Goal: Task Accomplishment & Management: Complete application form

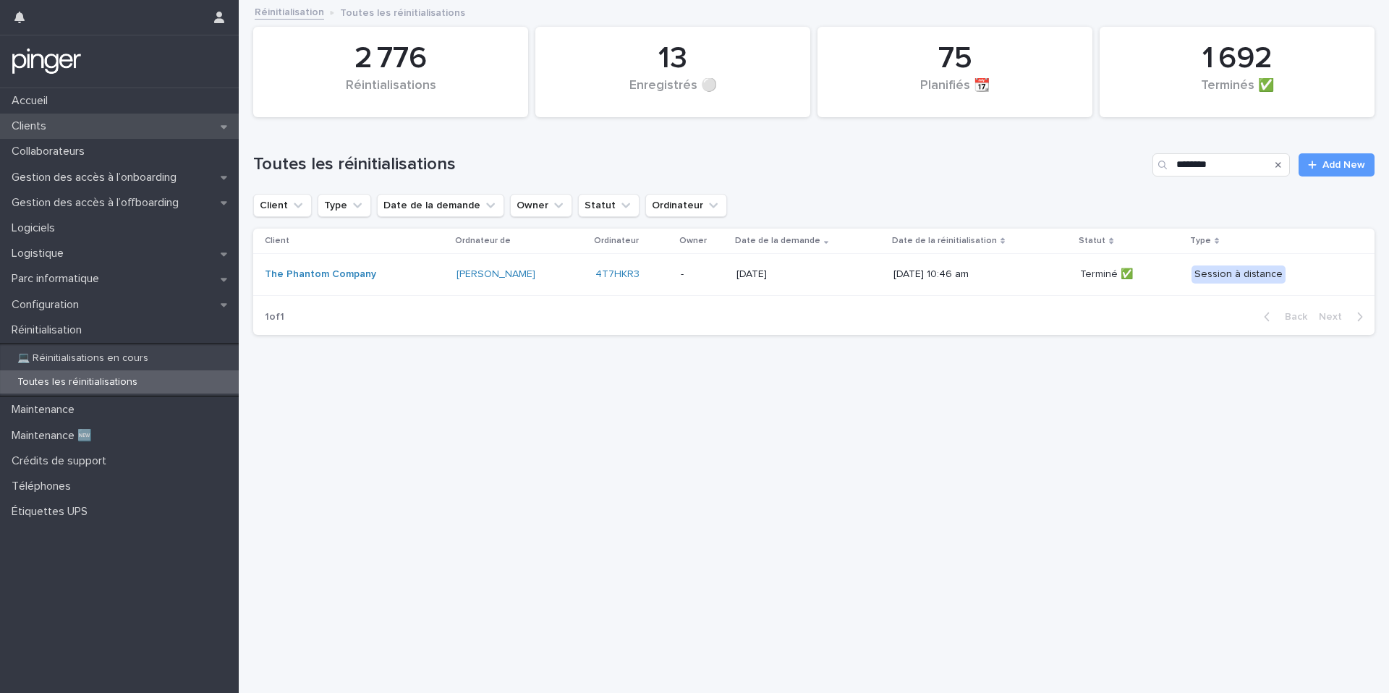
click at [74, 125] on div "Clients" at bounding box center [119, 126] width 239 height 25
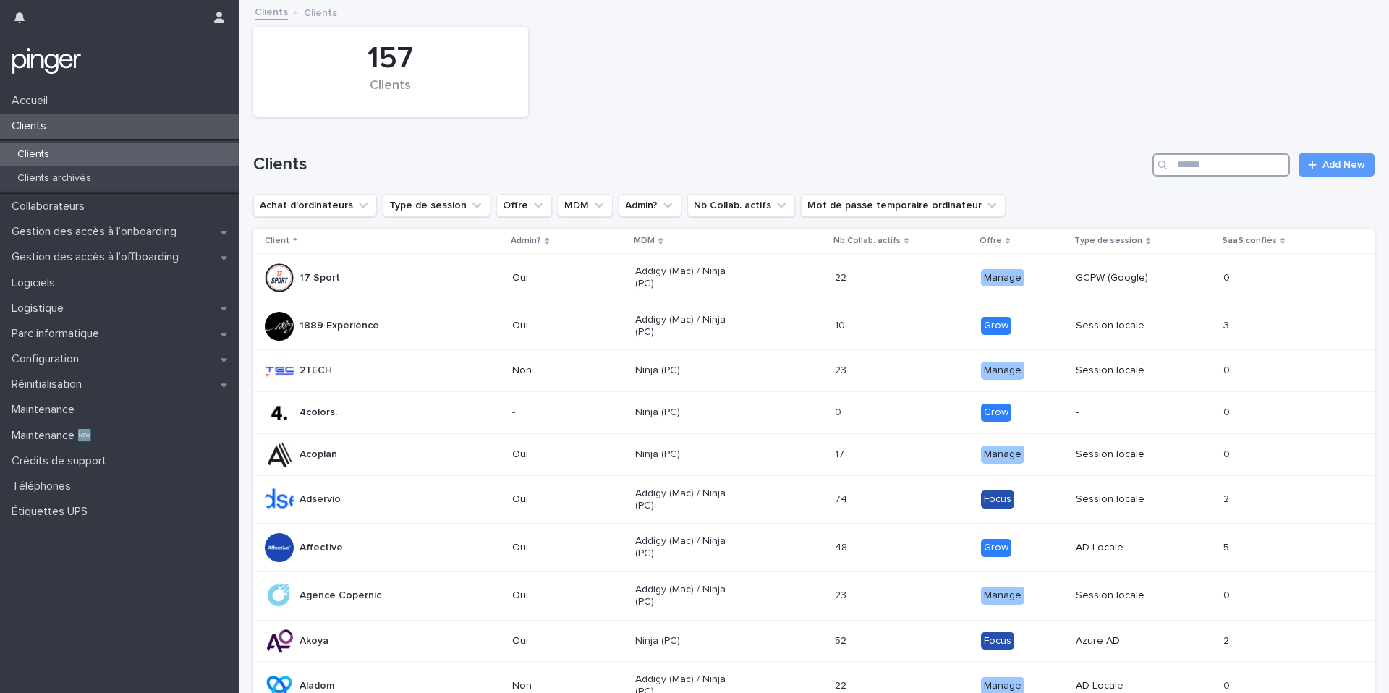
click at [1041, 162] on input "Search" at bounding box center [1221, 164] width 137 height 23
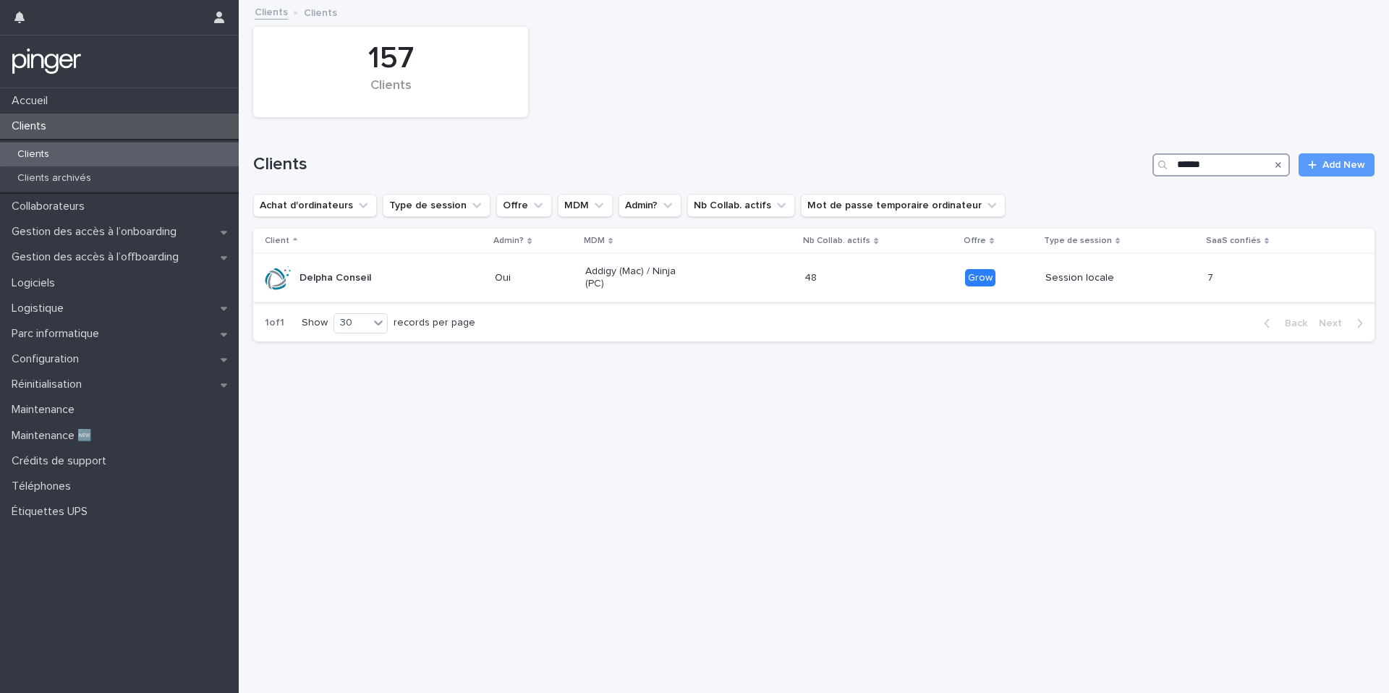
type input "******"
click at [714, 291] on div "Addigy (Mac) / Ninja (PC)" at bounding box center [689, 278] width 208 height 36
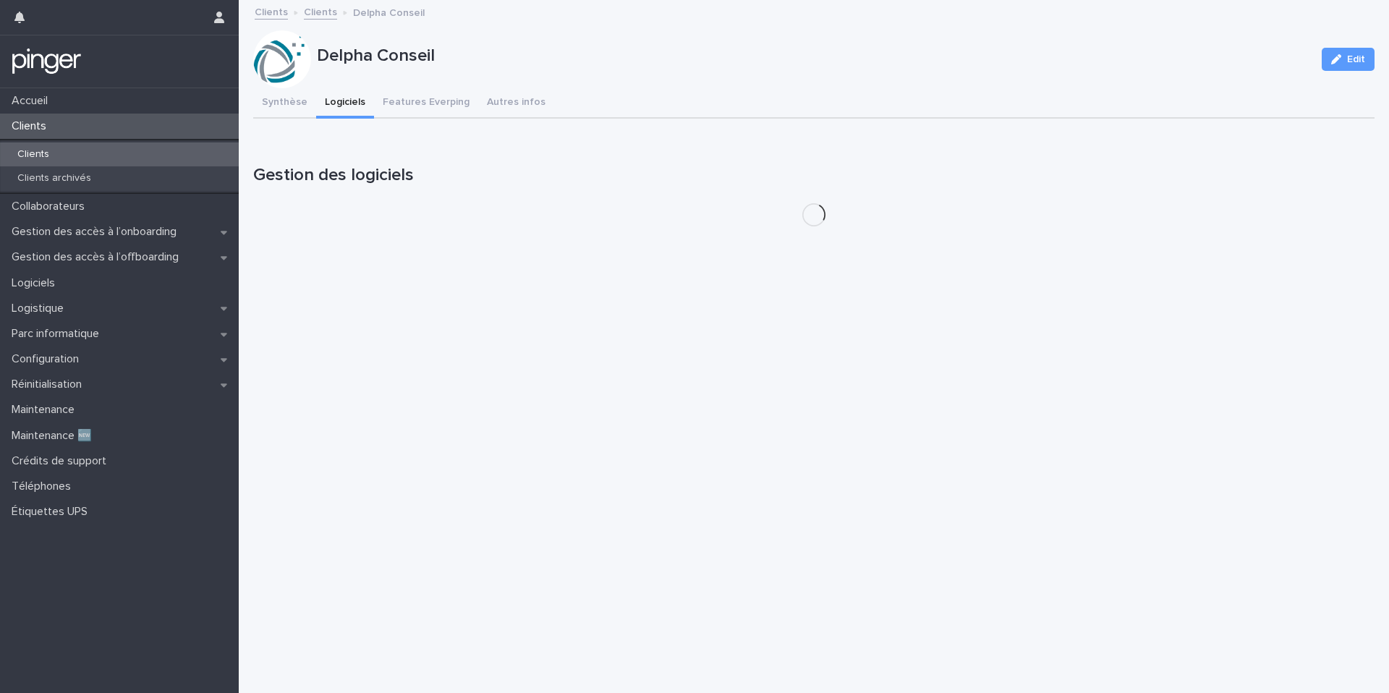
click at [337, 111] on button "Logiciels" at bounding box center [345, 103] width 58 height 30
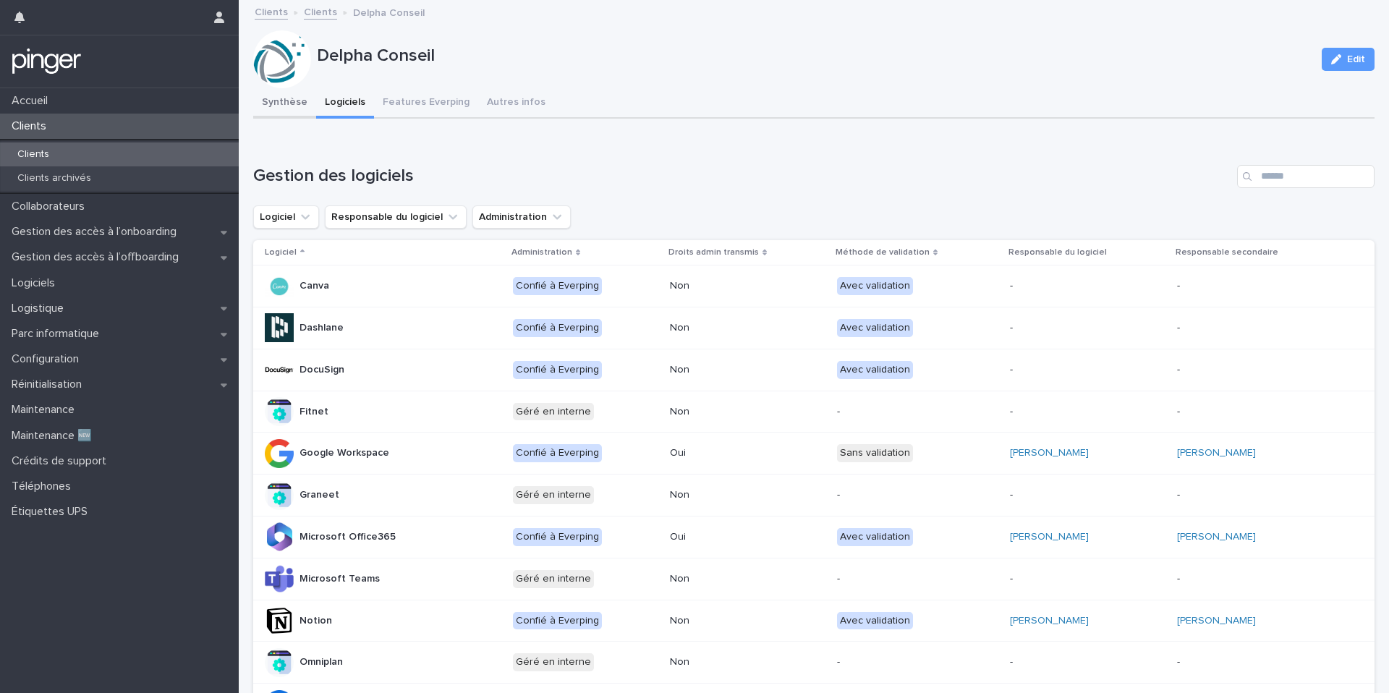
click at [286, 108] on button "Synthèse" at bounding box center [284, 103] width 63 height 30
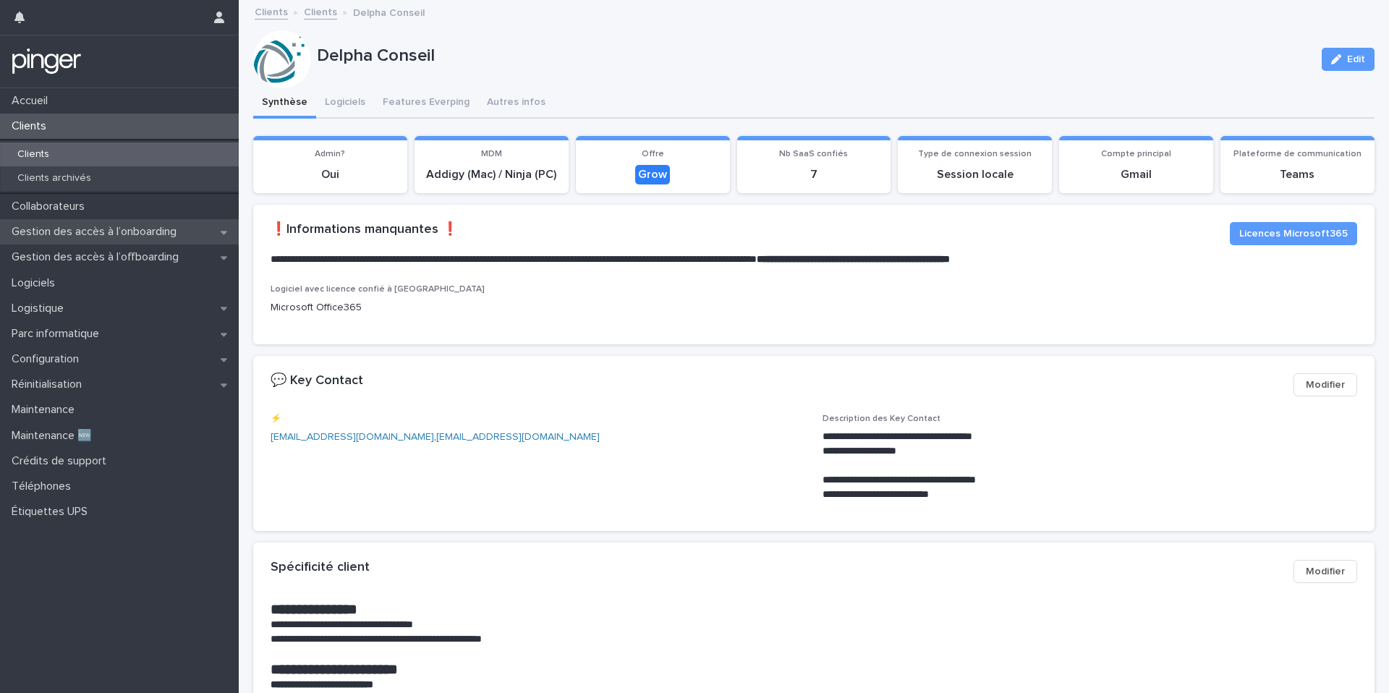
click at [115, 234] on p "Gestion des accès à l’onboarding" at bounding box center [97, 232] width 182 height 14
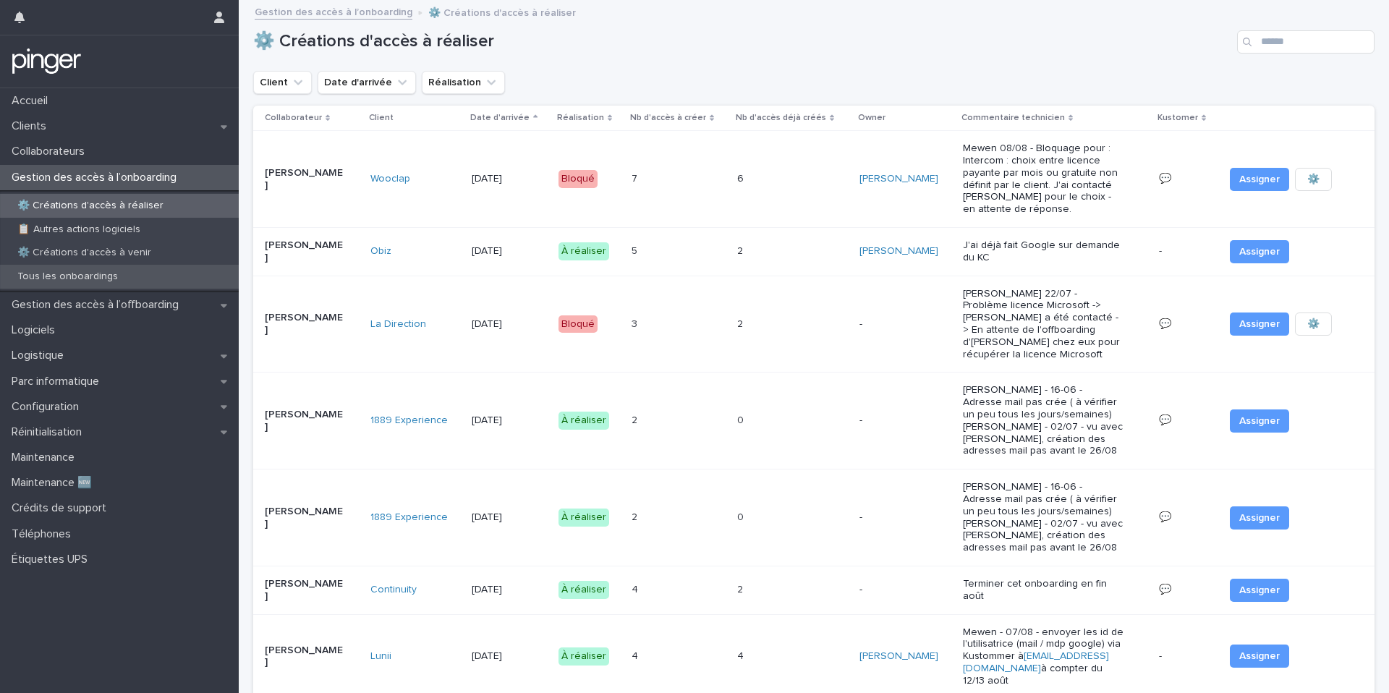
click at [96, 282] on p "Tous les onboardings" at bounding box center [68, 277] width 124 height 12
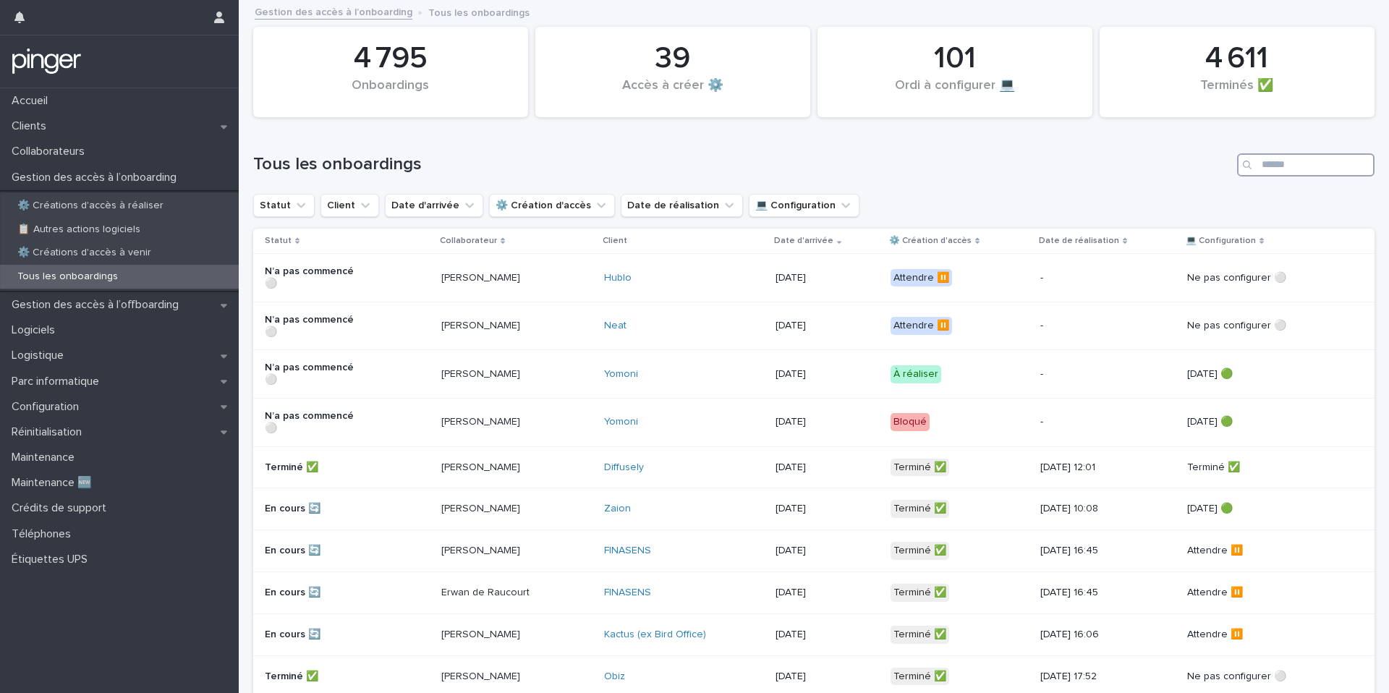
click at [1041, 174] on input "Search" at bounding box center [1305, 164] width 137 height 23
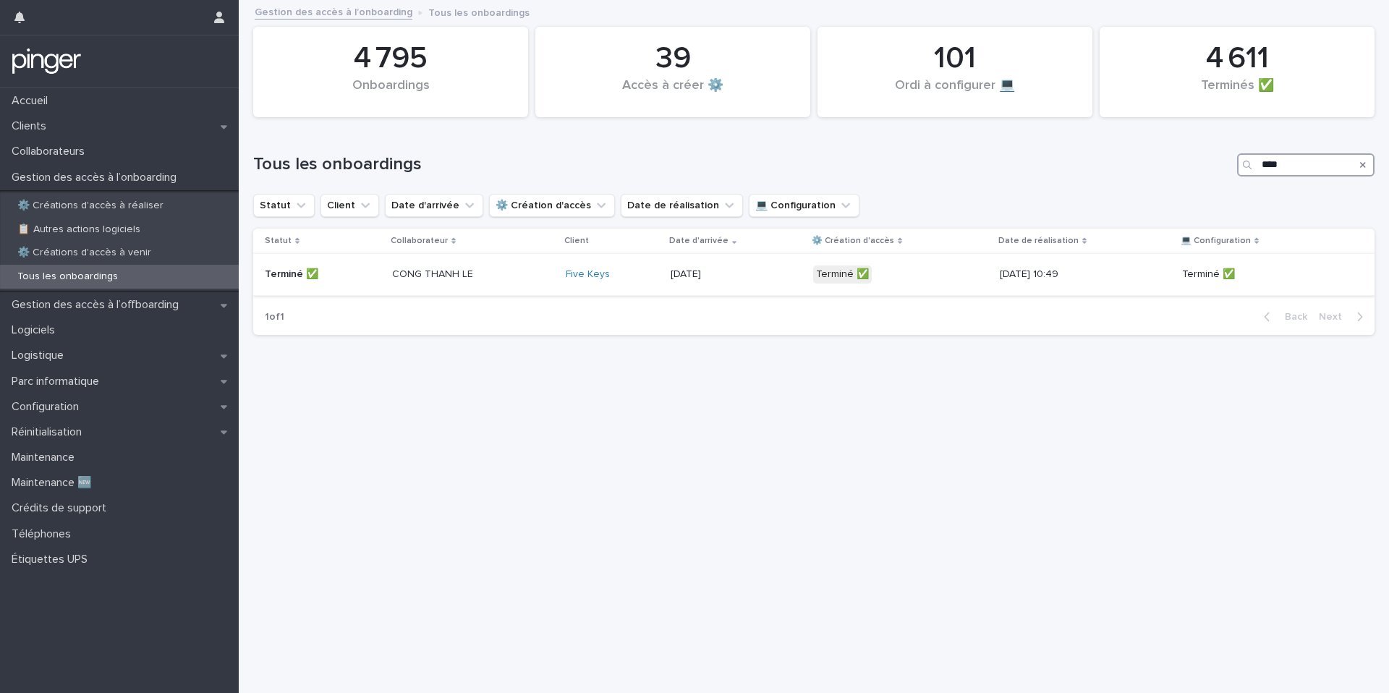
type input "****"
click at [782, 270] on div "[DATE]" at bounding box center [737, 275] width 132 height 24
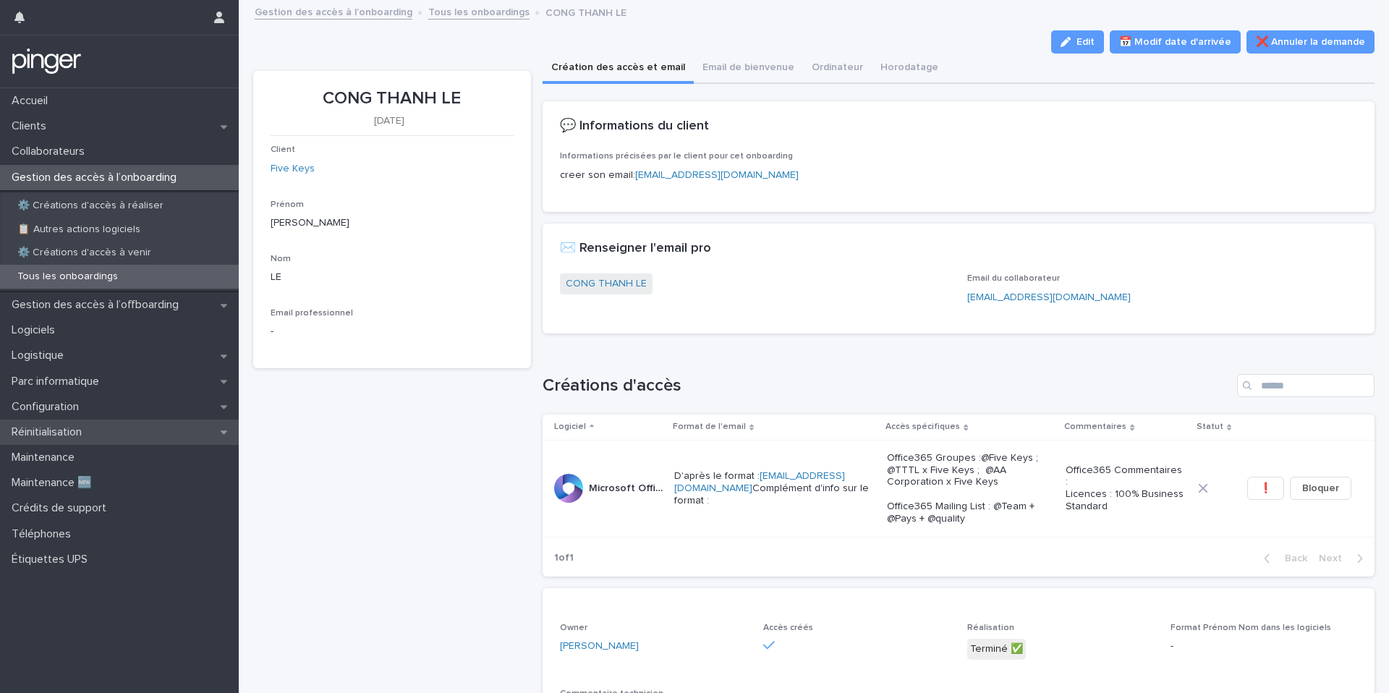
click at [99, 434] on div "Réinitialisation" at bounding box center [119, 432] width 239 height 25
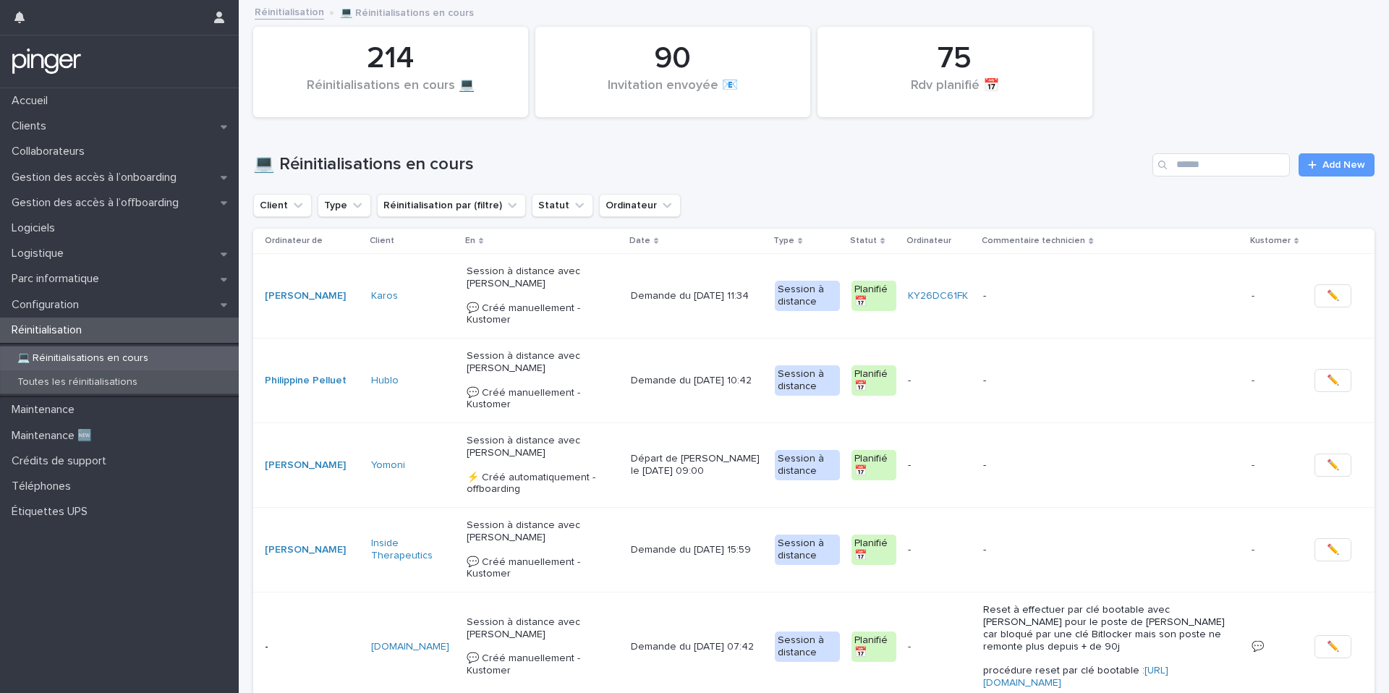
click at [132, 376] on p "Toutes les réinitialisations" at bounding box center [77, 382] width 143 height 12
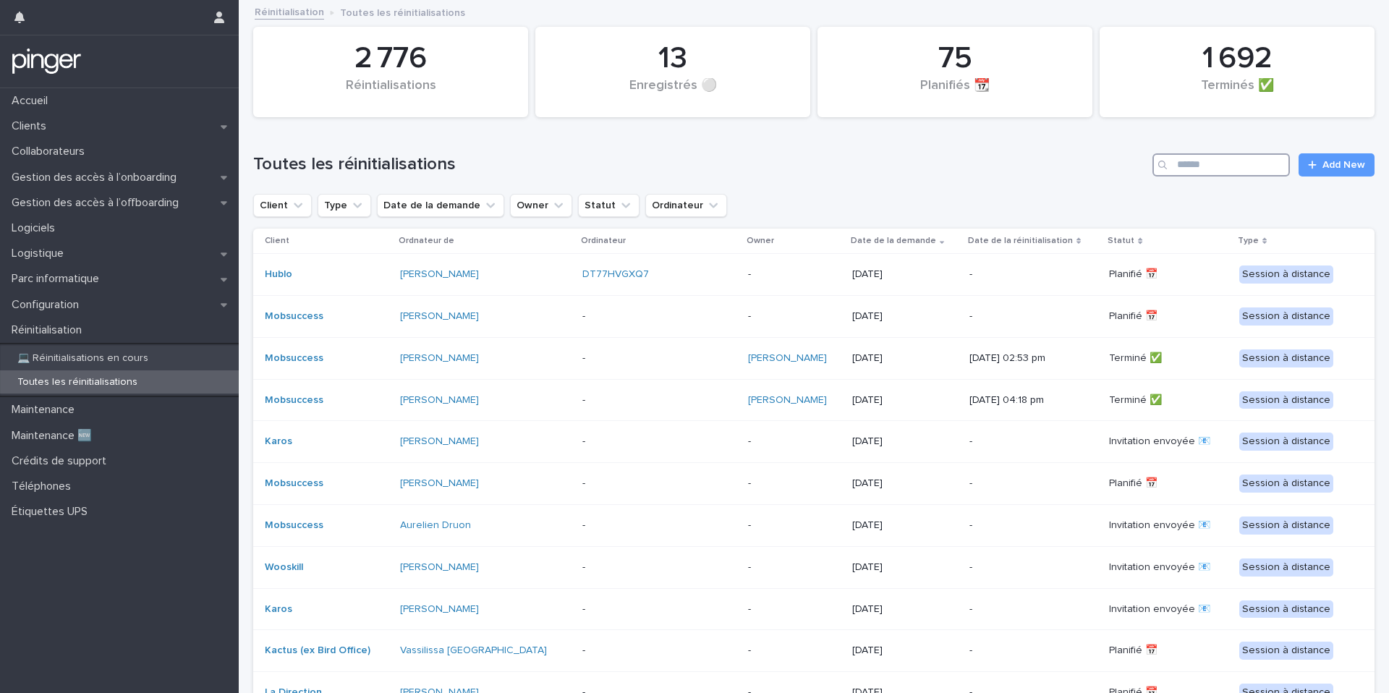
click at [1041, 172] on input "Search" at bounding box center [1221, 164] width 137 height 23
click at [1041, 158] on input "Search" at bounding box center [1221, 164] width 137 height 23
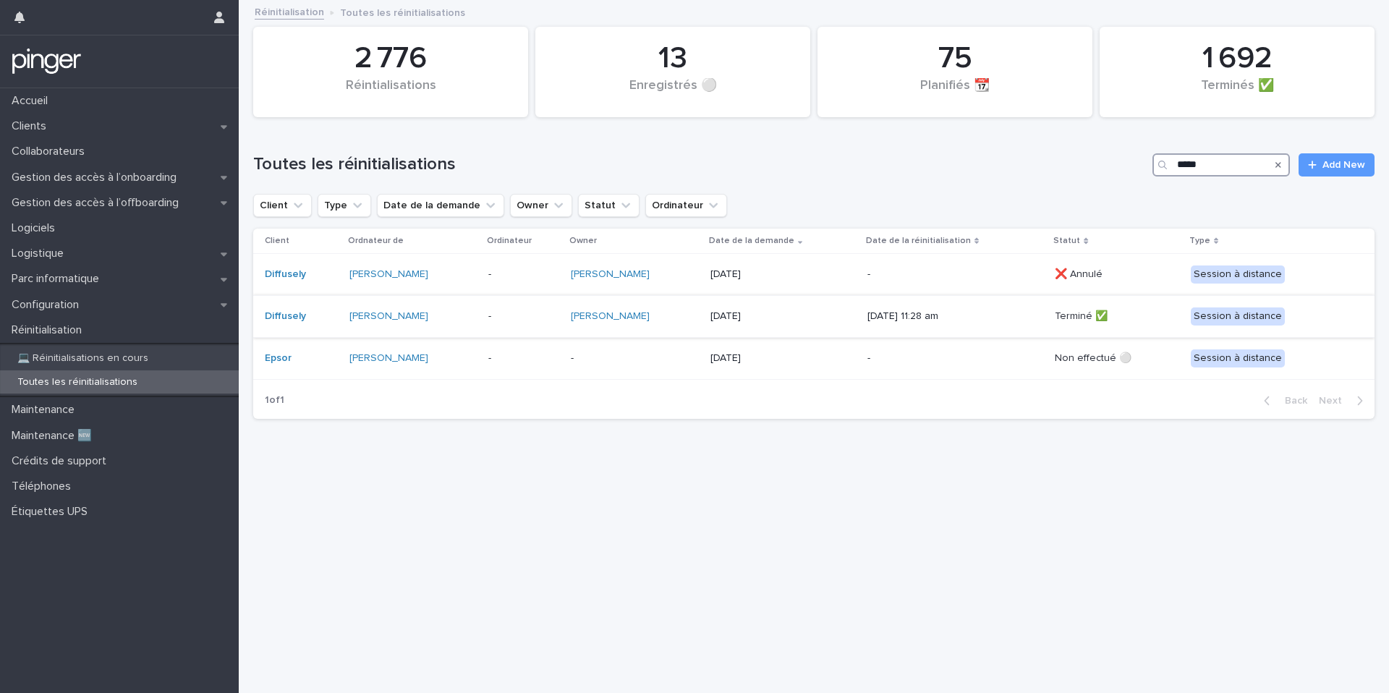
type input "*****"
click at [906, 325] on div "[DATE] 11:28 am" at bounding box center [956, 317] width 176 height 24
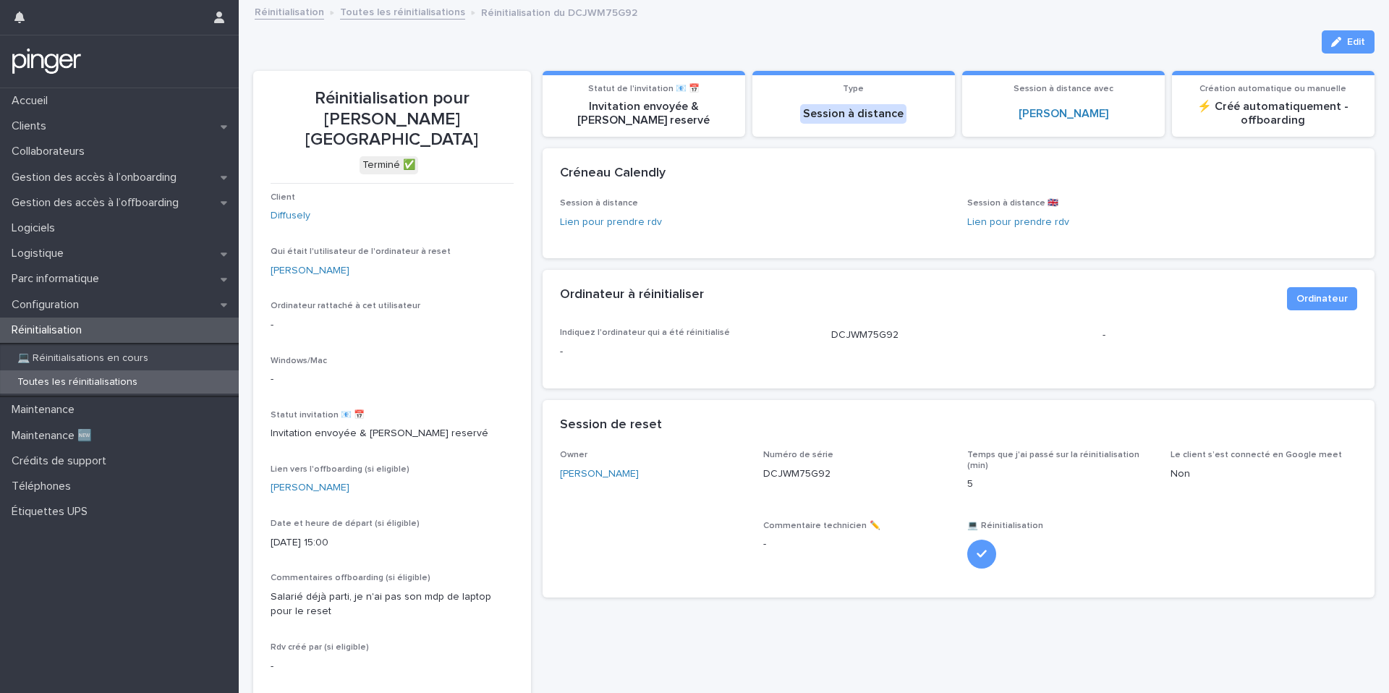
click at [784, 468] on p "DCJWM75G92" at bounding box center [856, 474] width 187 height 15
copy p "DCJWM75G92"
click at [77, 381] on p "Toutes les réinitialisations" at bounding box center [77, 382] width 143 height 12
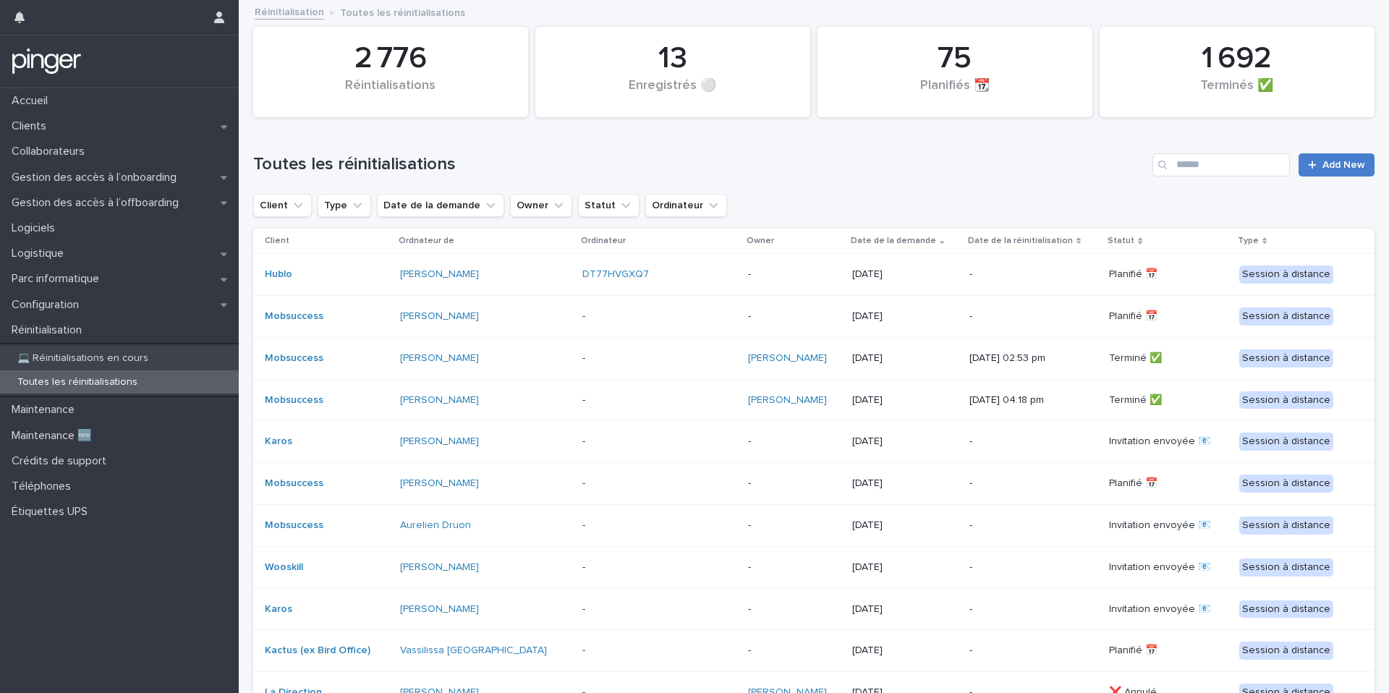
click at [1041, 163] on span "Add New" at bounding box center [1344, 165] width 43 height 10
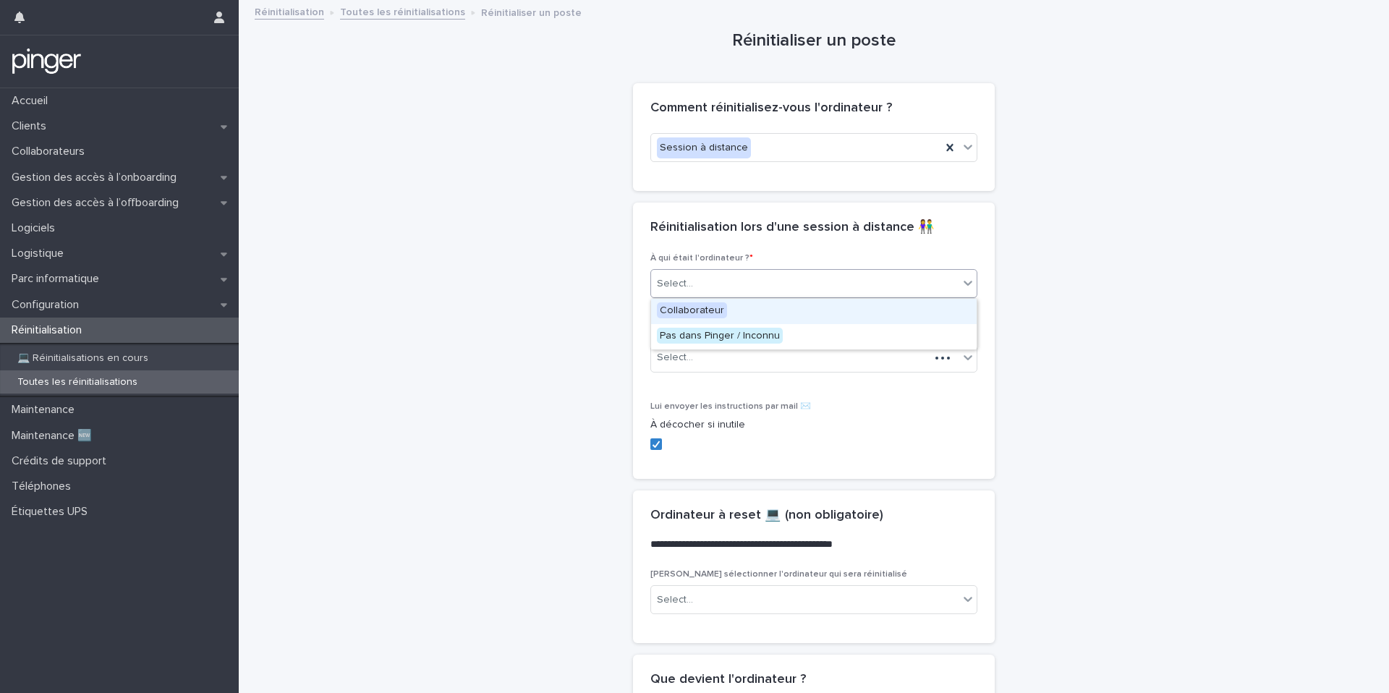
click at [731, 275] on div "Select..." at bounding box center [805, 284] width 308 height 24
click at [715, 311] on span "Collaborateur" at bounding box center [692, 310] width 70 height 16
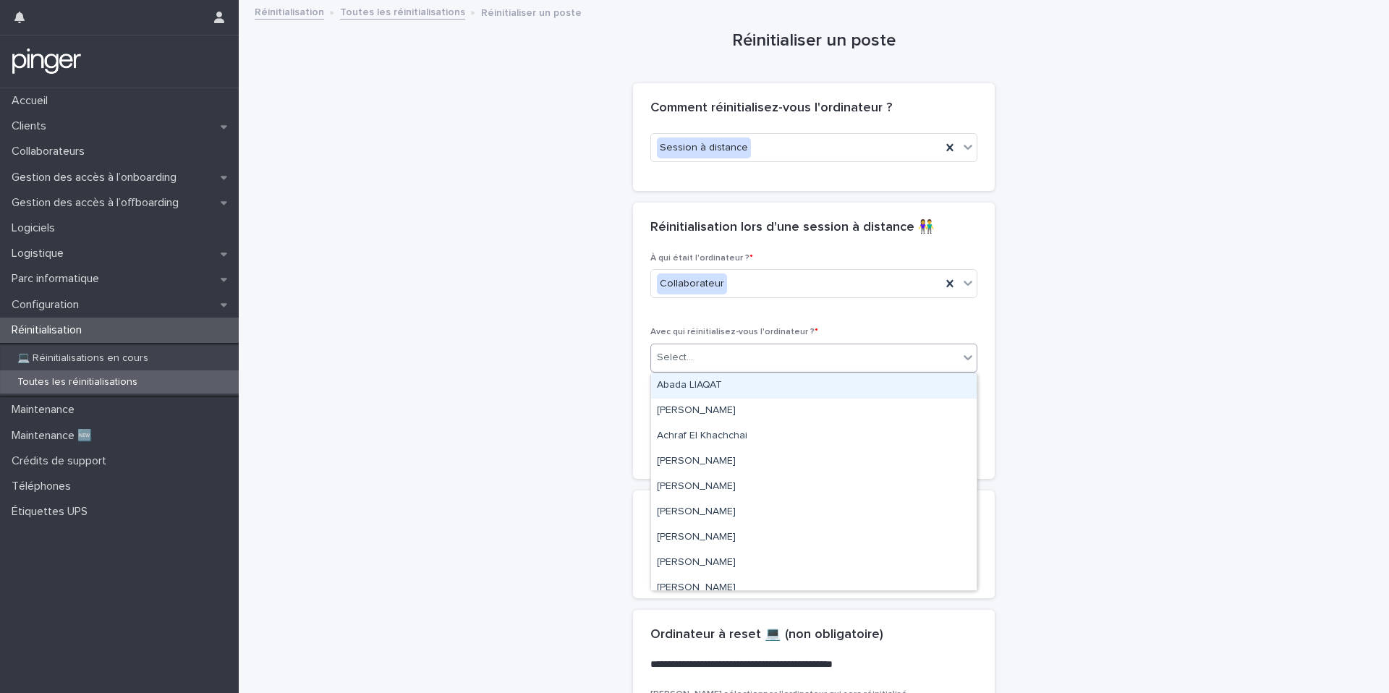
click at [715, 357] on div "Select..." at bounding box center [805, 358] width 308 height 24
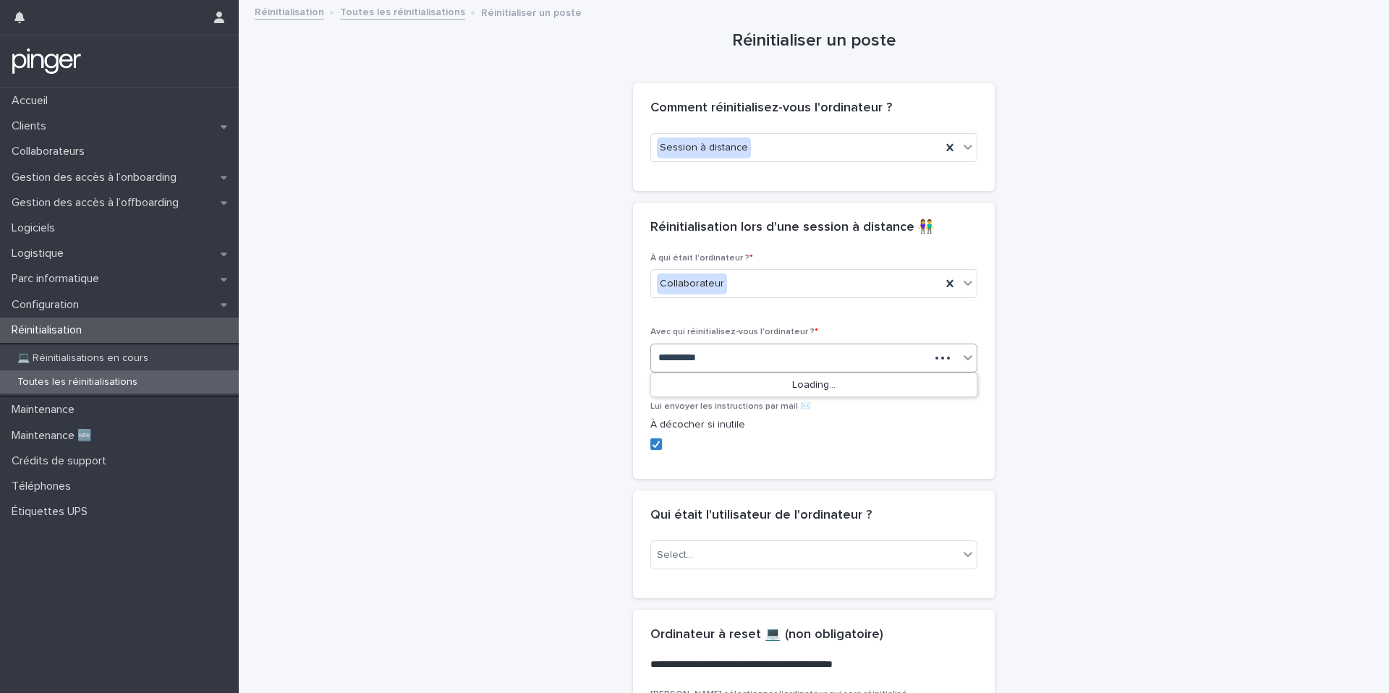
type input "**********"
click at [681, 381] on div "[PERSON_NAME]" at bounding box center [814, 385] width 326 height 25
click at [678, 555] on div "Select..." at bounding box center [675, 555] width 36 height 15
type input "**********"
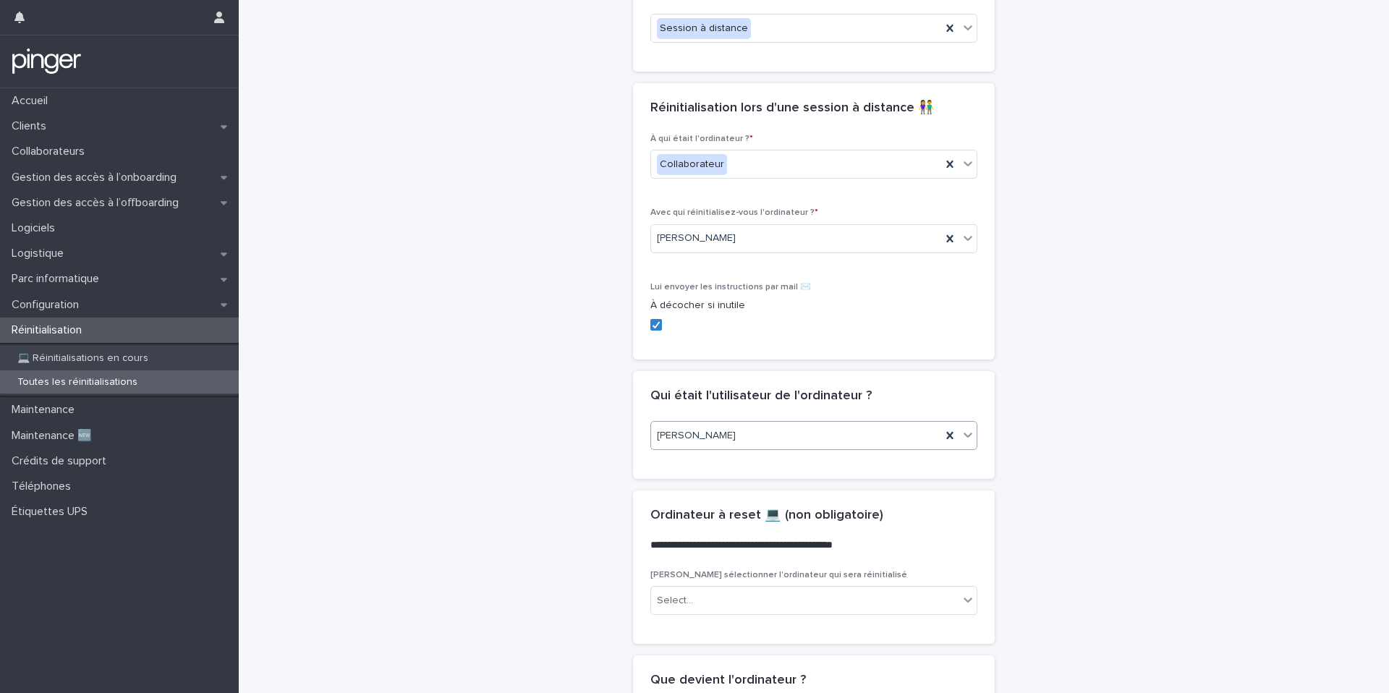
scroll to position [438, 0]
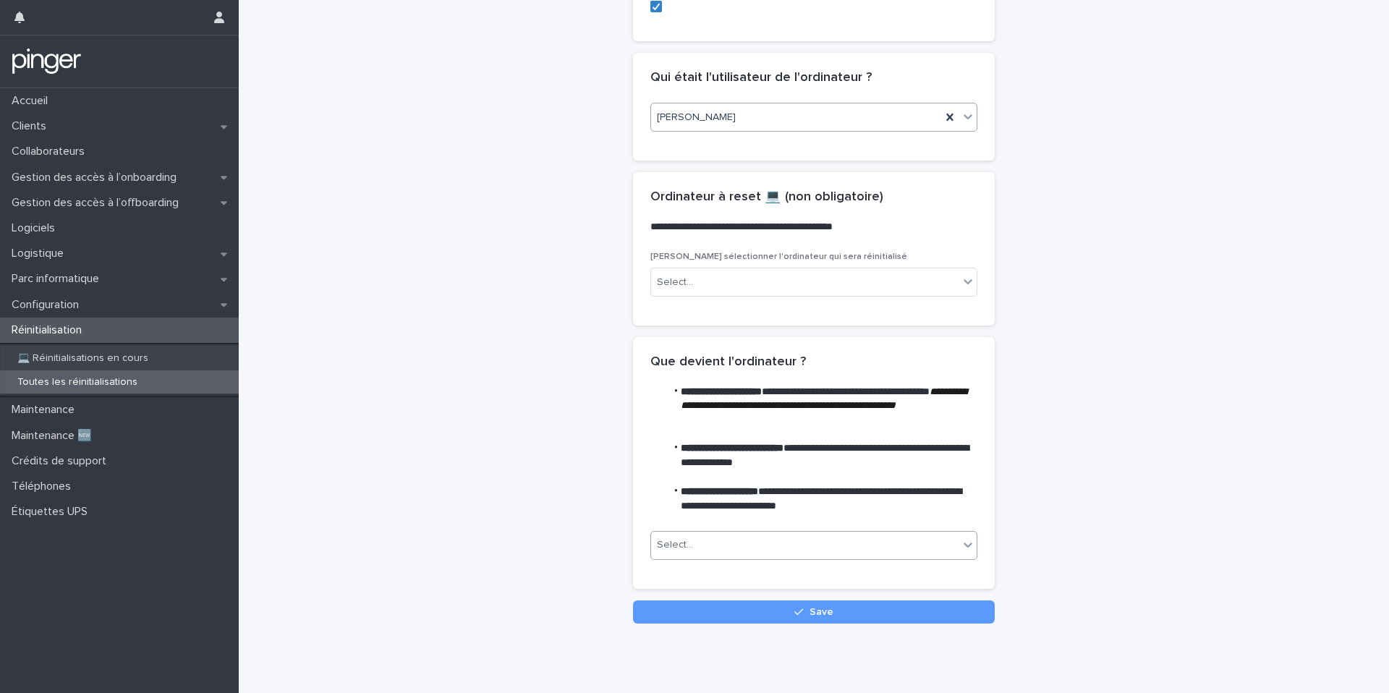
click at [695, 535] on div "Select..." at bounding box center [805, 545] width 308 height 24
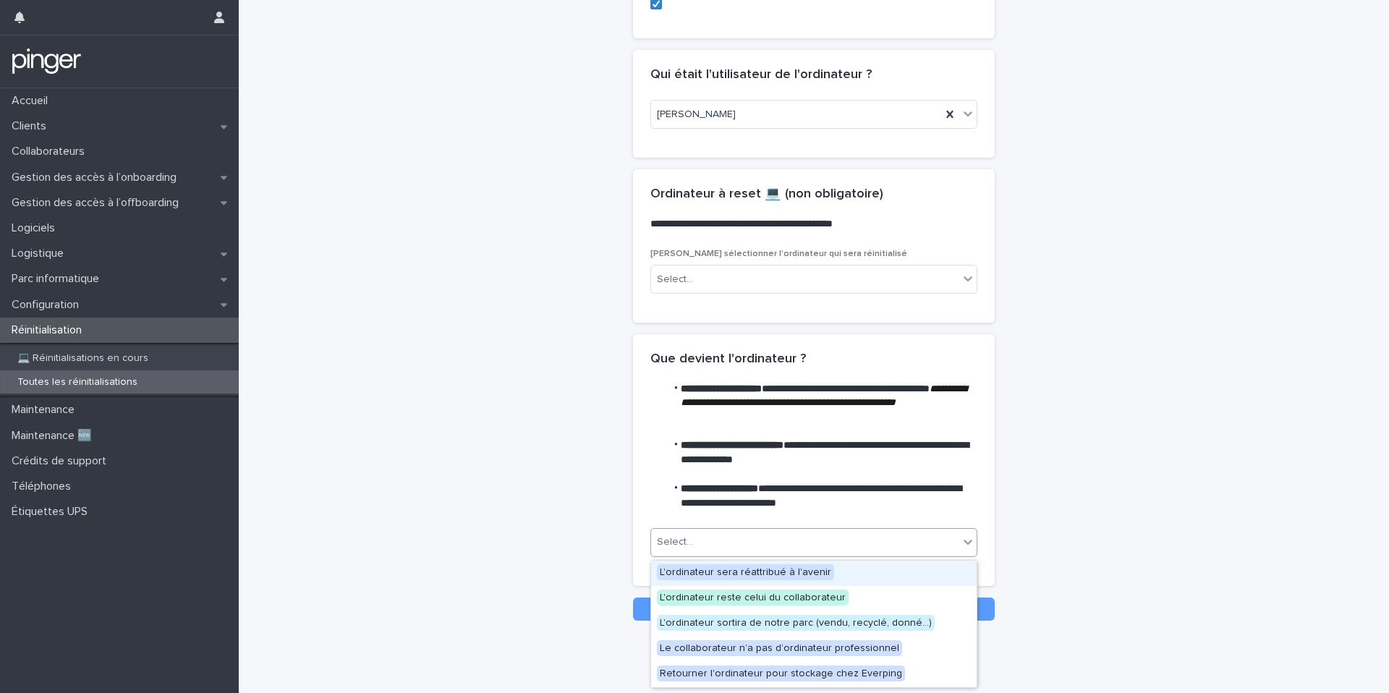
scroll to position [439, 0]
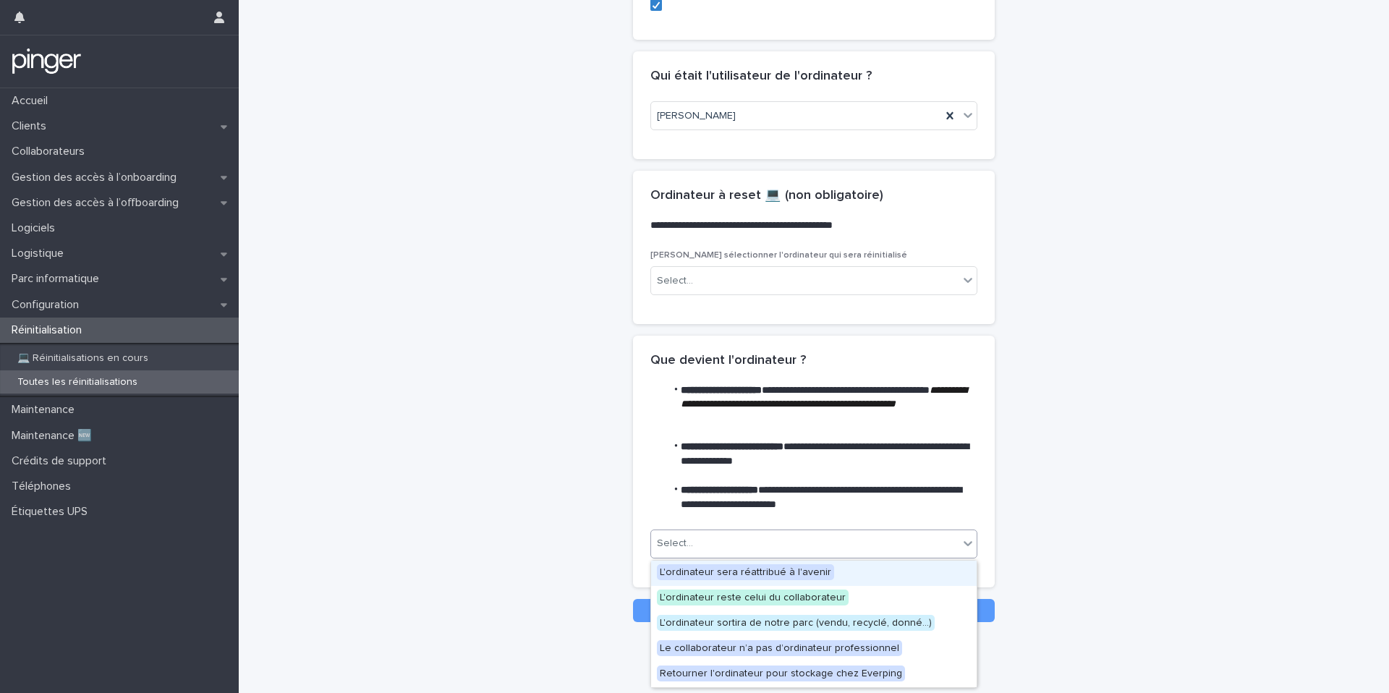
click at [712, 562] on span "L'ordinateur sera réattribué à l'avenir" at bounding box center [745, 572] width 177 height 16
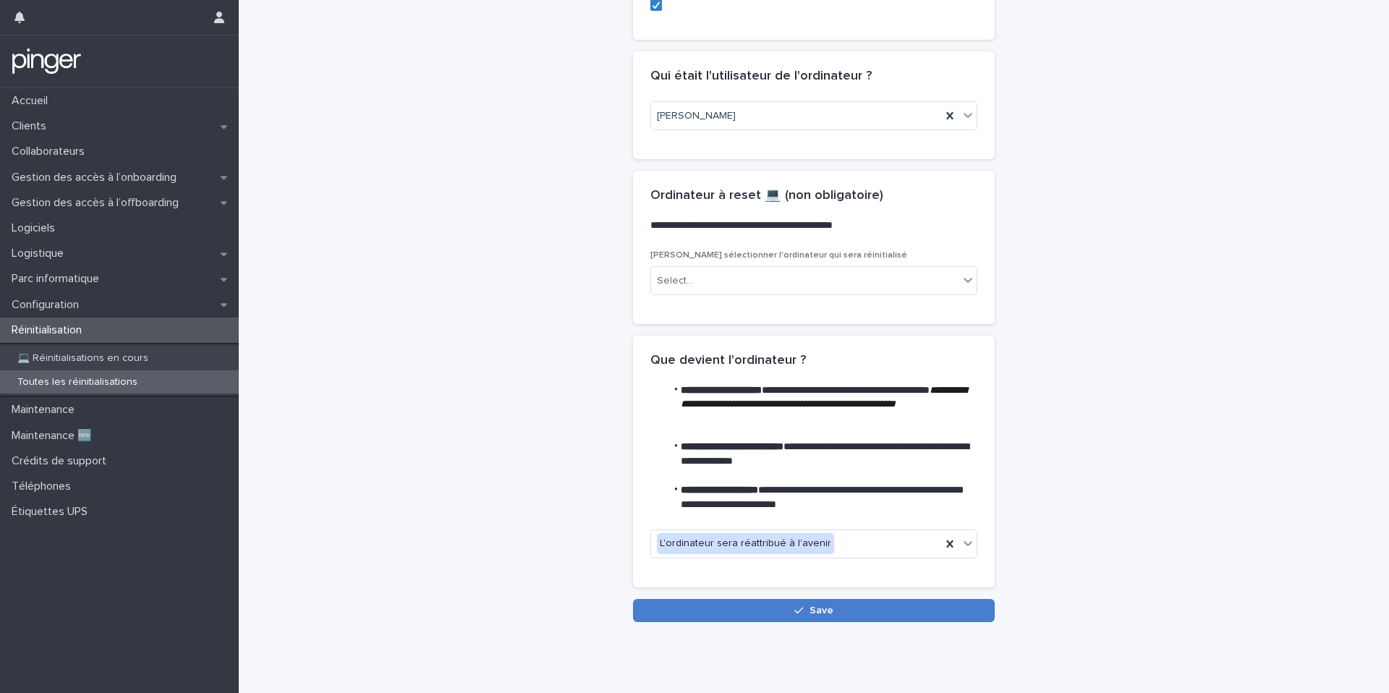
click at [721, 562] on button "Save" at bounding box center [814, 610] width 362 height 23
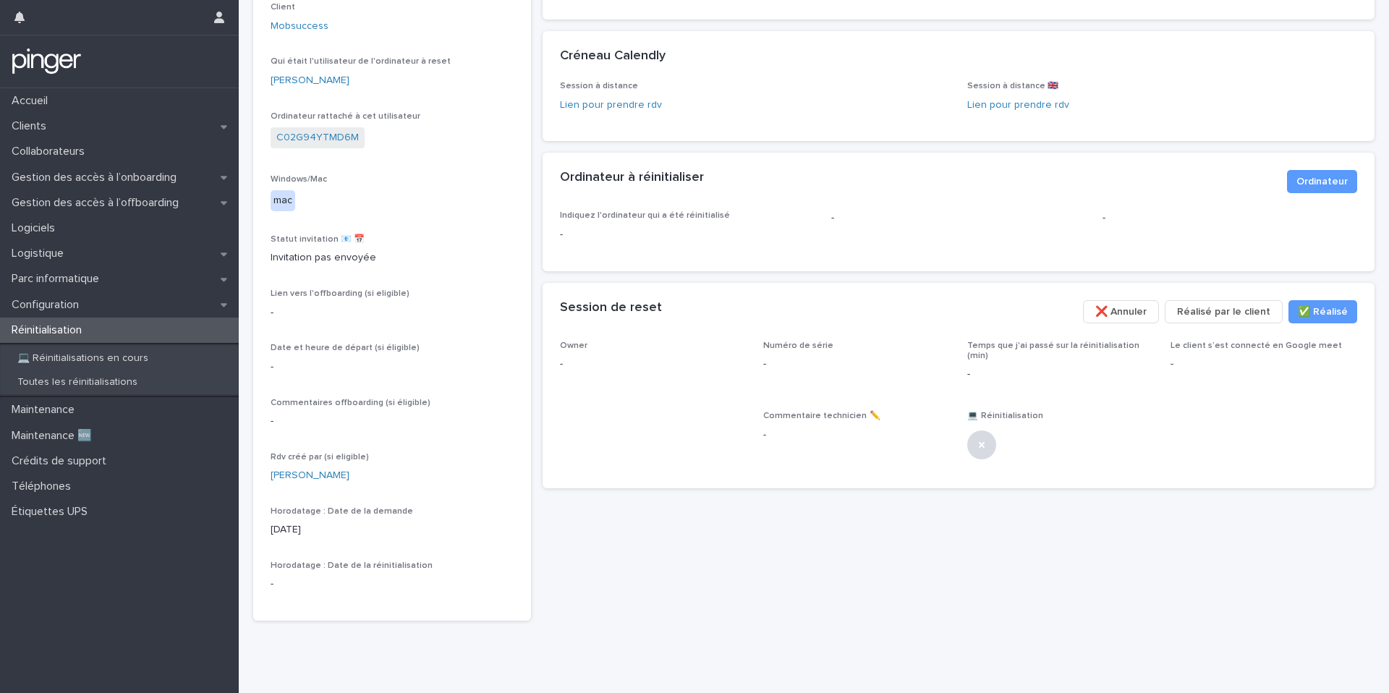
scroll to position [169, 0]
